Goal: Navigation & Orientation: Find specific page/section

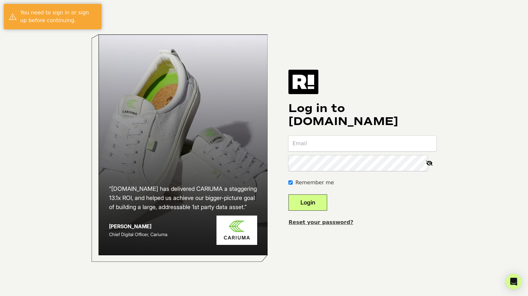
type input "anelson@corkcicle.com"
drag, startPoint x: 337, startPoint y: 207, endPoint x: 333, endPoint y: 207, distance: 3.6
click at [335, 207] on form "anelson@corkcicle.com Remember me Login" at bounding box center [362, 173] width 148 height 75
click at [322, 206] on button "Login" at bounding box center [307, 202] width 39 height 16
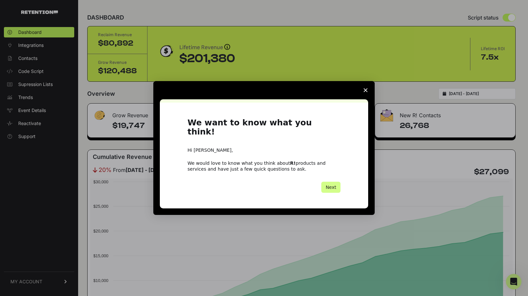
click at [365, 92] on polygon "Close survey" at bounding box center [365, 90] width 4 height 4
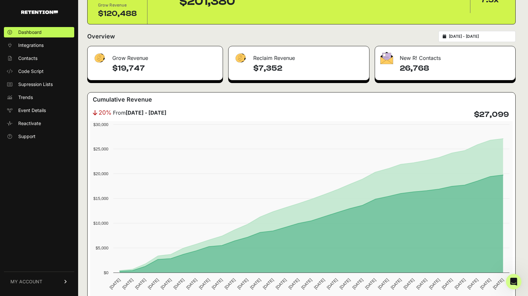
scroll to position [58, 0]
click at [34, 99] on link "Trends" at bounding box center [39, 97] width 70 height 10
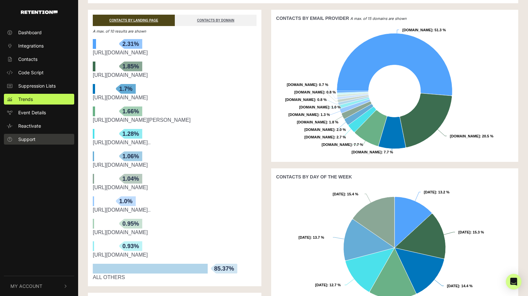
scroll to position [143, 0]
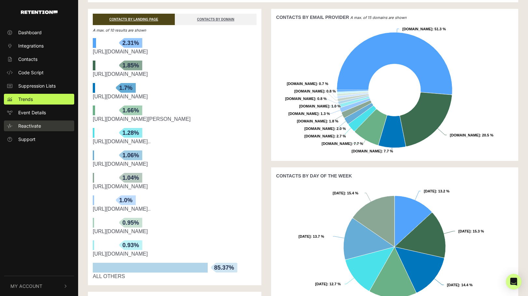
click at [35, 126] on span "Reactivate" at bounding box center [29, 125] width 23 height 7
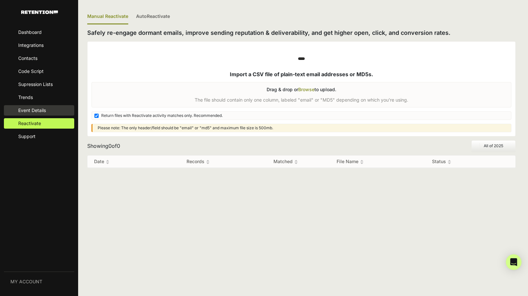
click at [46, 114] on link "Event Details" at bounding box center [39, 110] width 70 height 10
